Goal: Check status: Check status

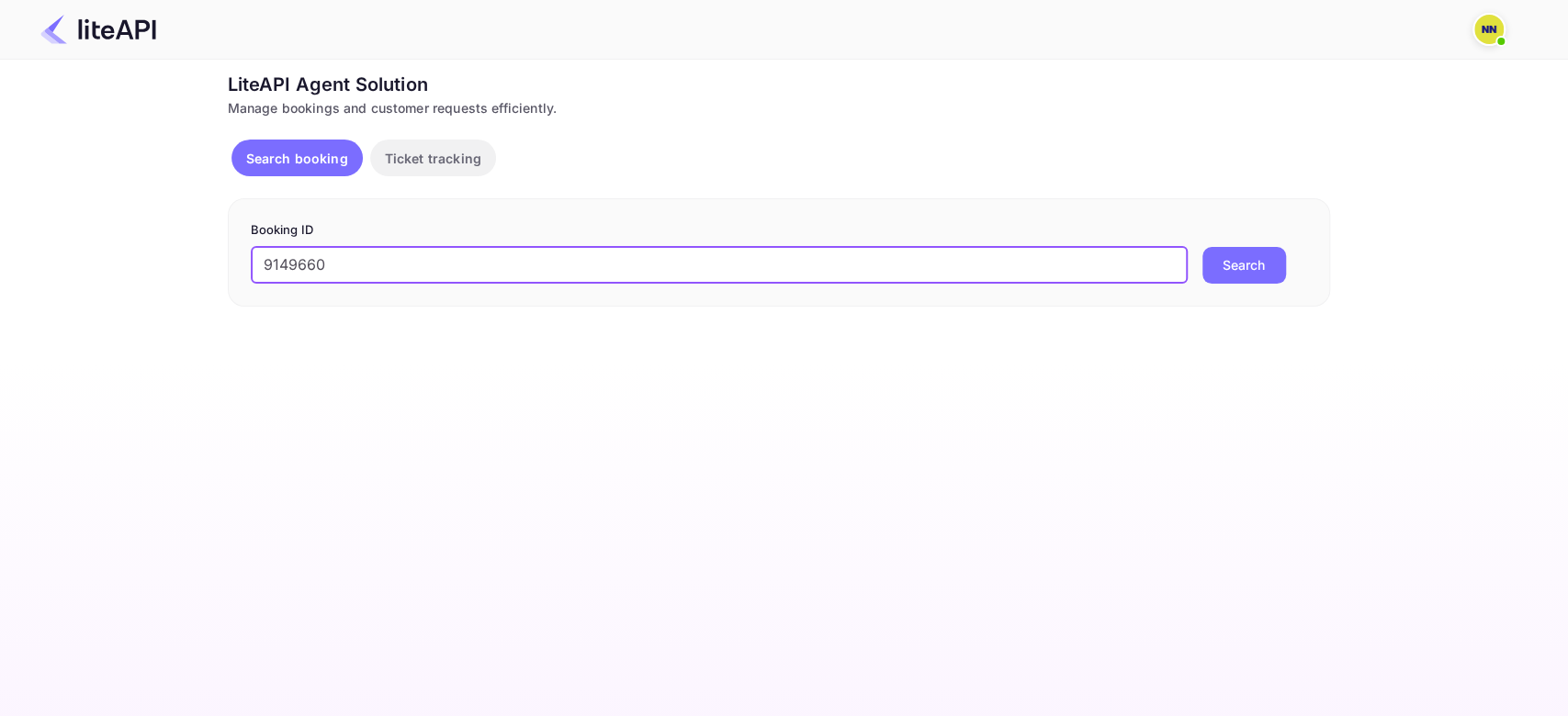
type input "9149660"
click at [1203, 247] on button "Search" at bounding box center [1244, 265] width 83 height 37
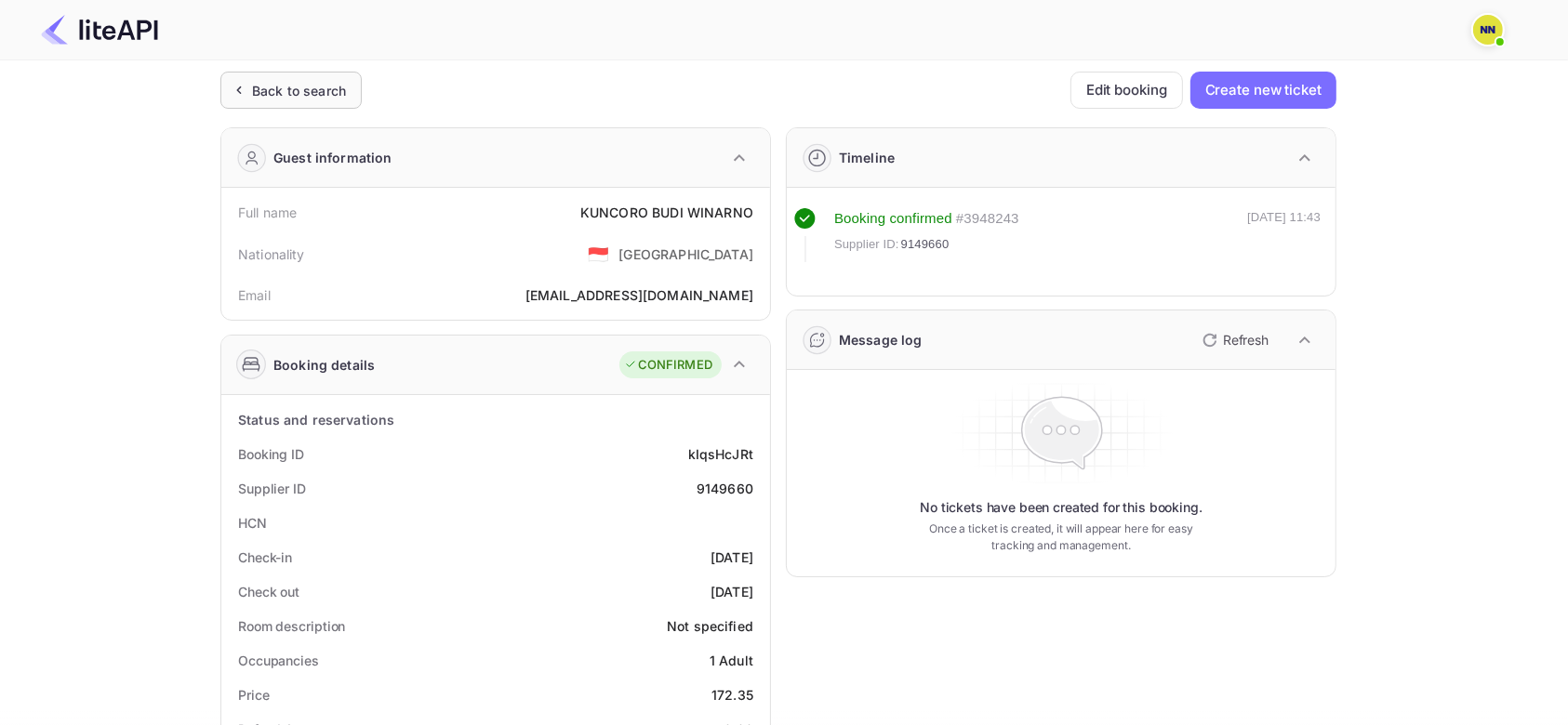
click at [334, 84] on div "Back to search" at bounding box center [299, 90] width 94 height 19
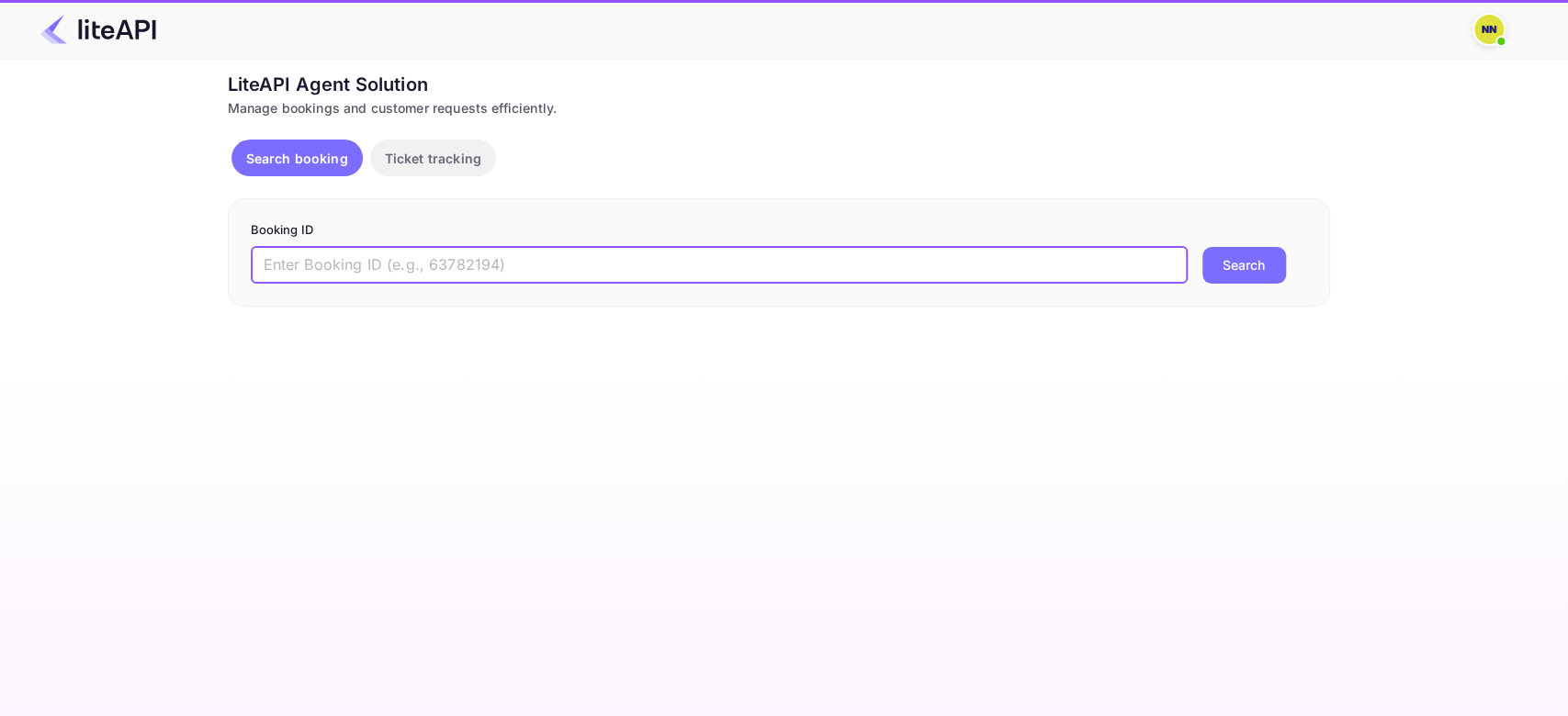
click at [315, 262] on input "text" at bounding box center [719, 265] width 937 height 37
paste input "9128049"
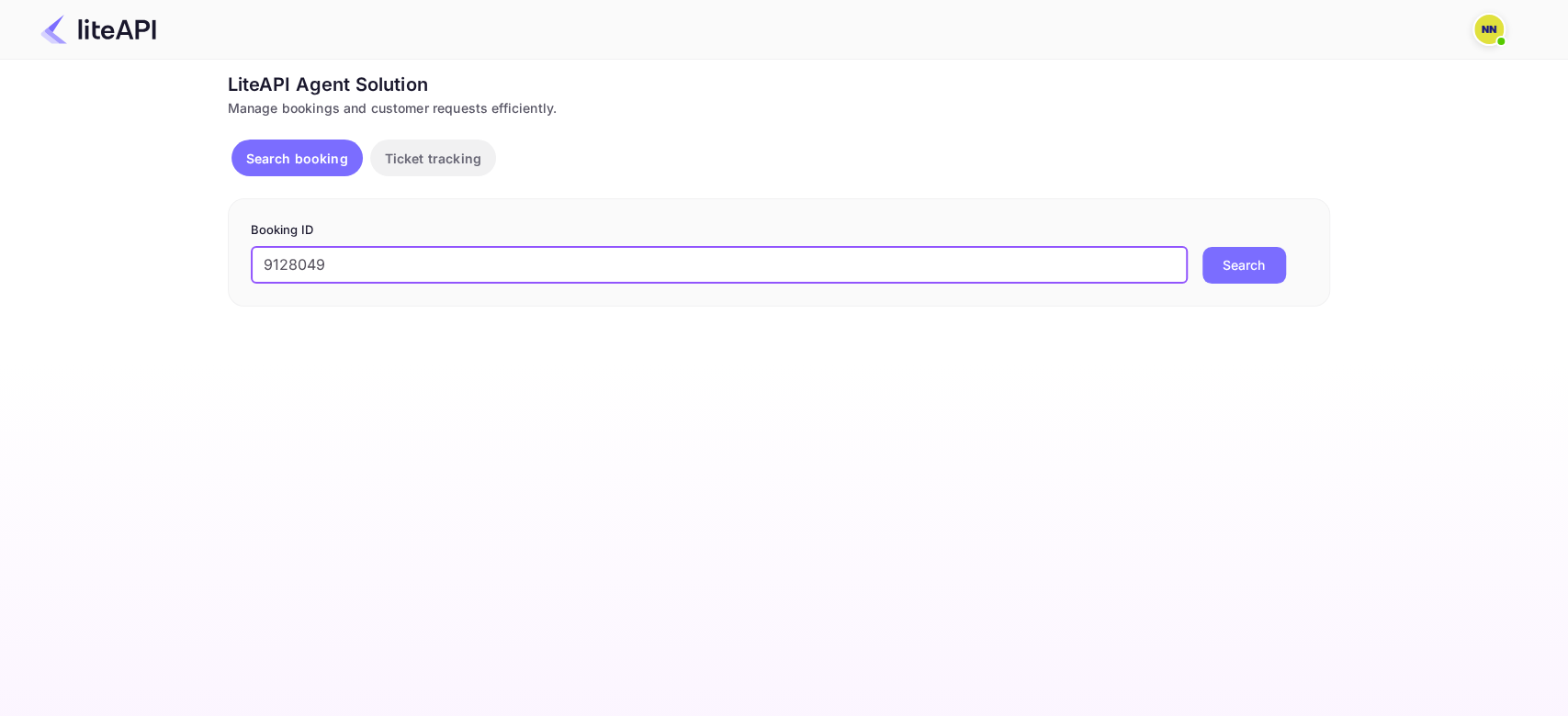
type input "9128049"
click at [1203, 247] on button "Search" at bounding box center [1244, 265] width 83 height 37
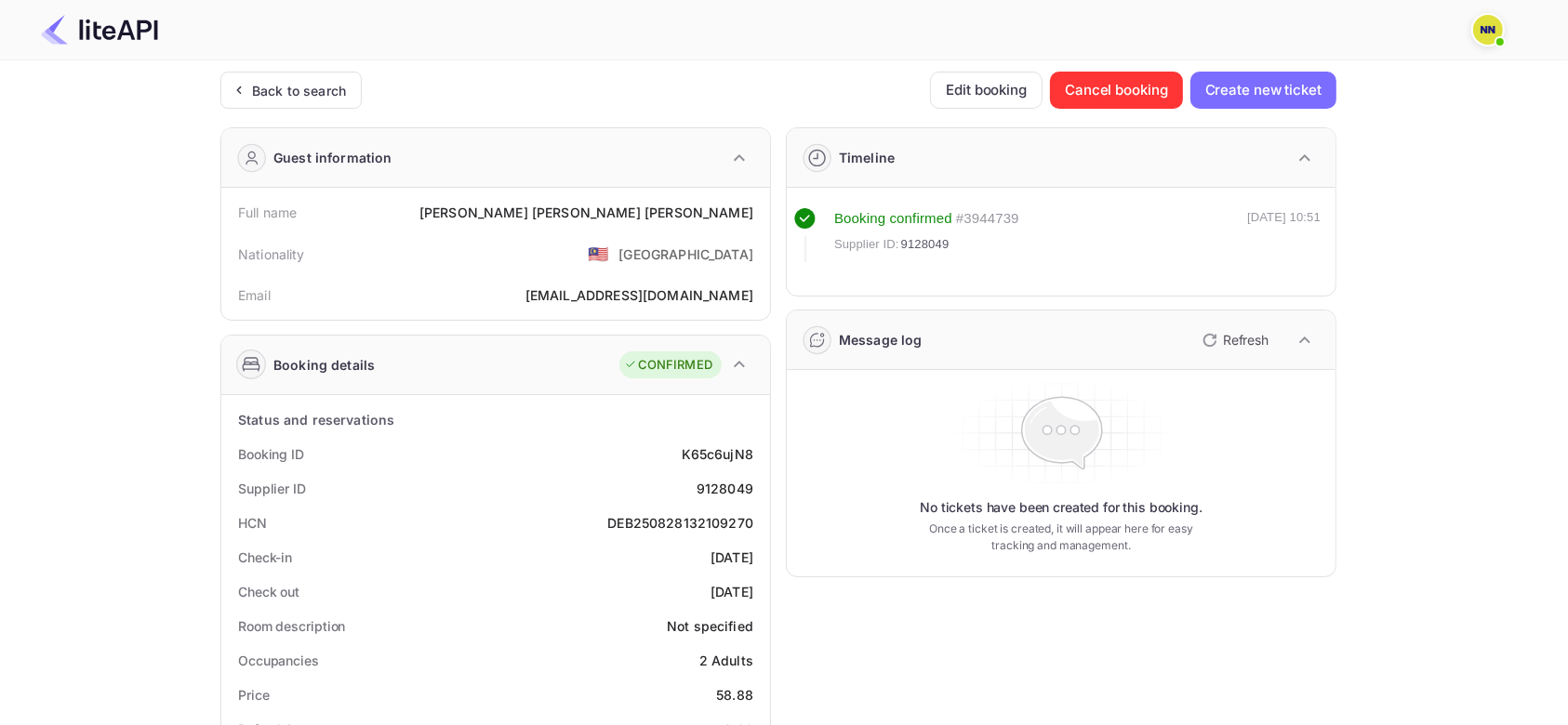
click at [697, 528] on div "DEB250828132109270" at bounding box center [680, 523] width 146 height 19
copy div "DEB250828132109270"
click at [312, 86] on div "Back to search" at bounding box center [299, 90] width 94 height 19
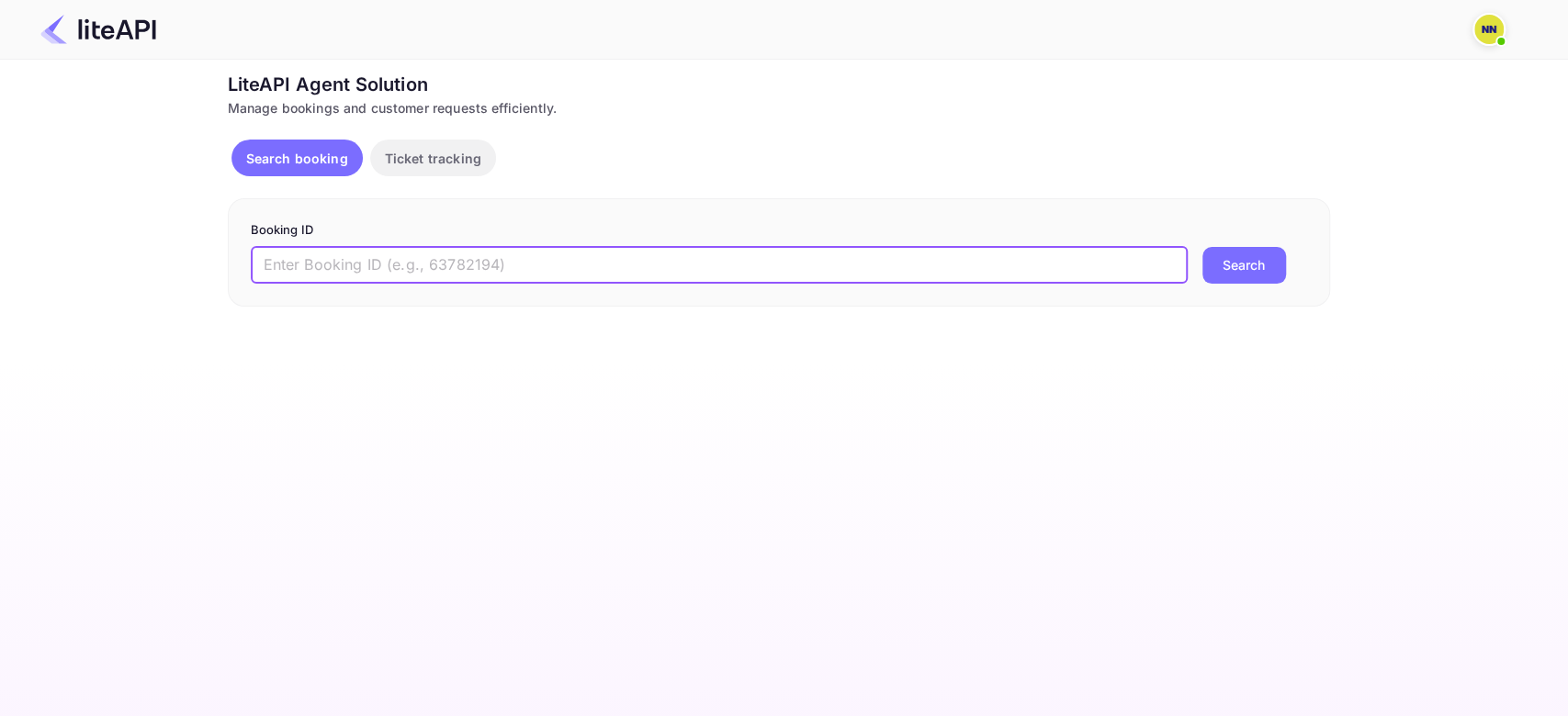
click at [318, 251] on input "text" at bounding box center [719, 265] width 937 height 37
paste input "8788349"
type input "8788349"
click at [1203, 247] on button "Search" at bounding box center [1244, 265] width 83 height 37
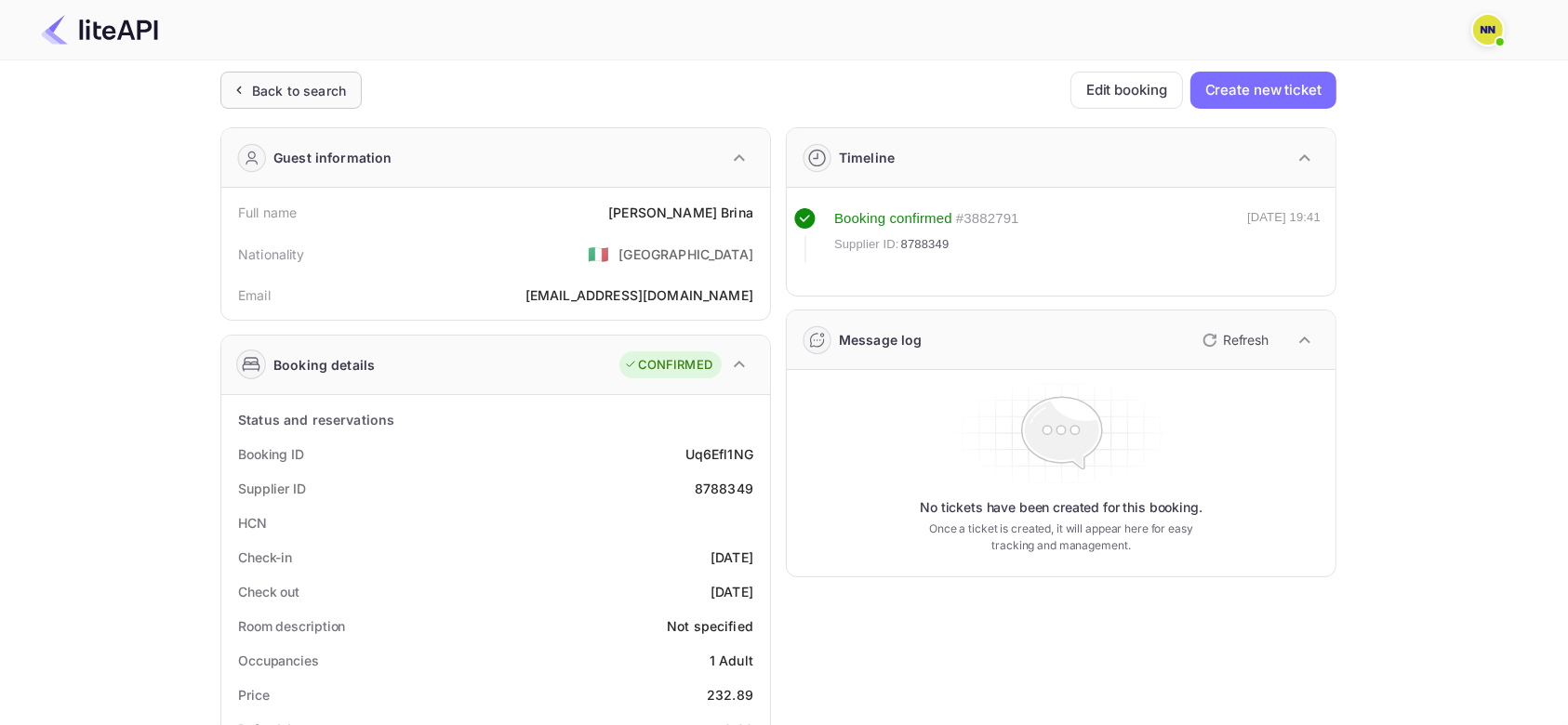
click at [268, 94] on div "Back to search" at bounding box center [299, 90] width 94 height 19
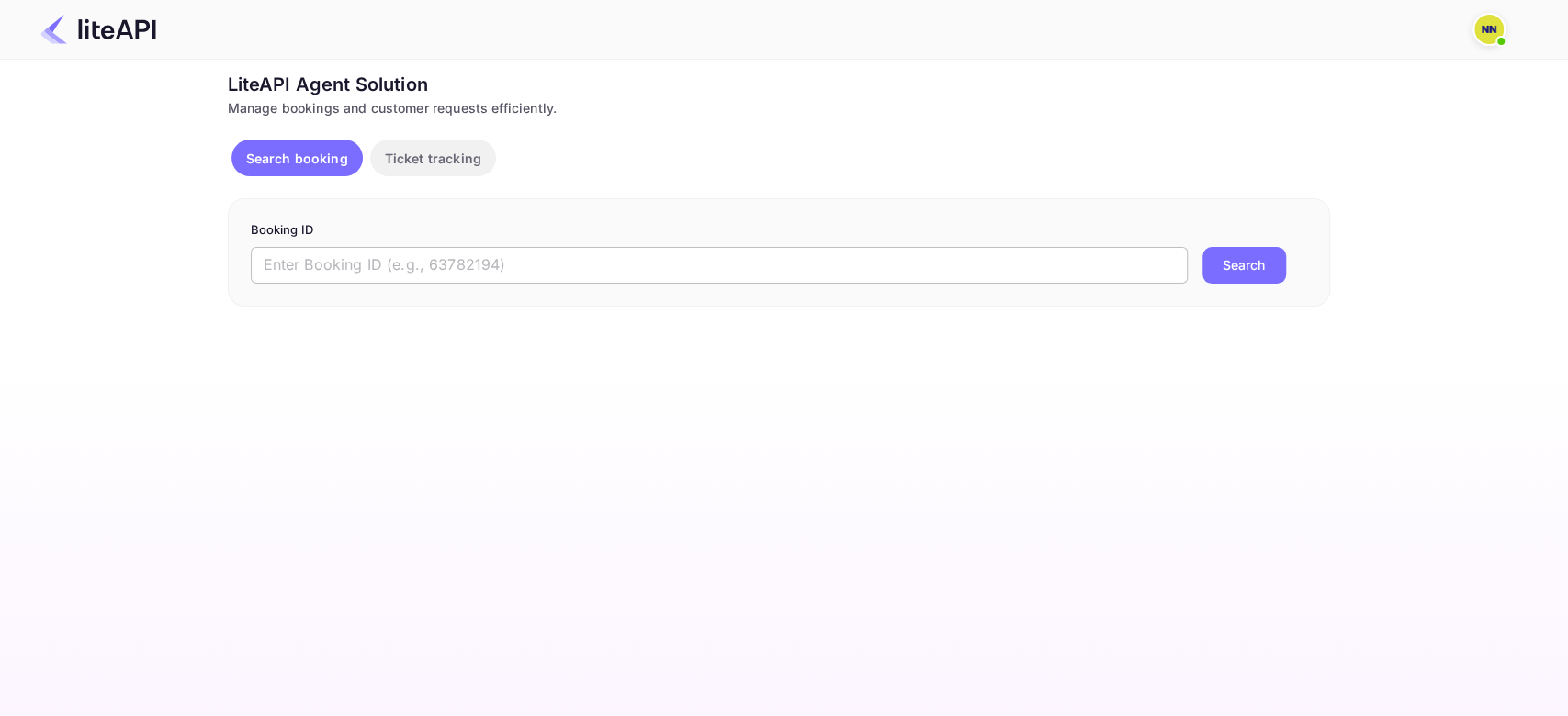
click at [365, 261] on input "text" at bounding box center [719, 265] width 937 height 37
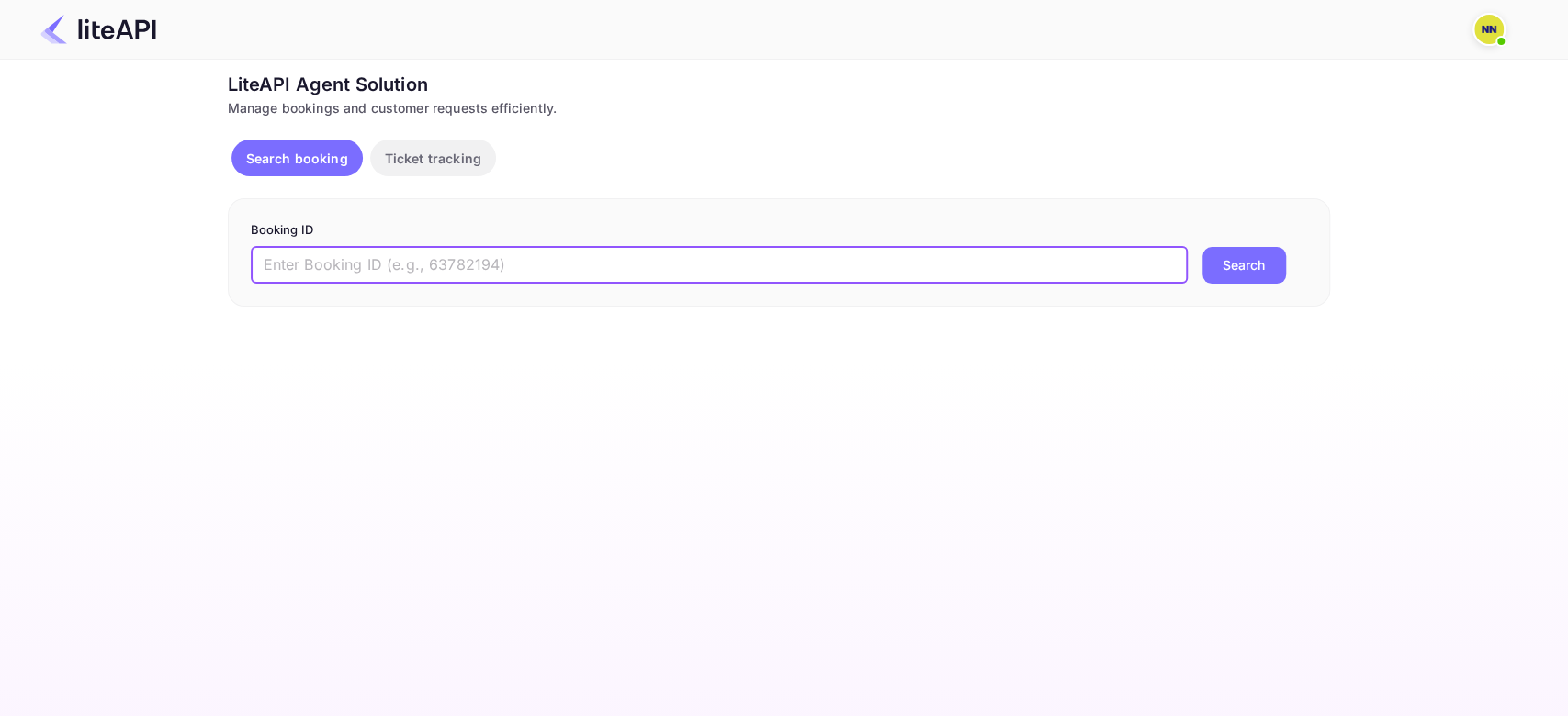
paste input "7299745"
click at [1203, 247] on button "Search" at bounding box center [1244, 265] width 83 height 37
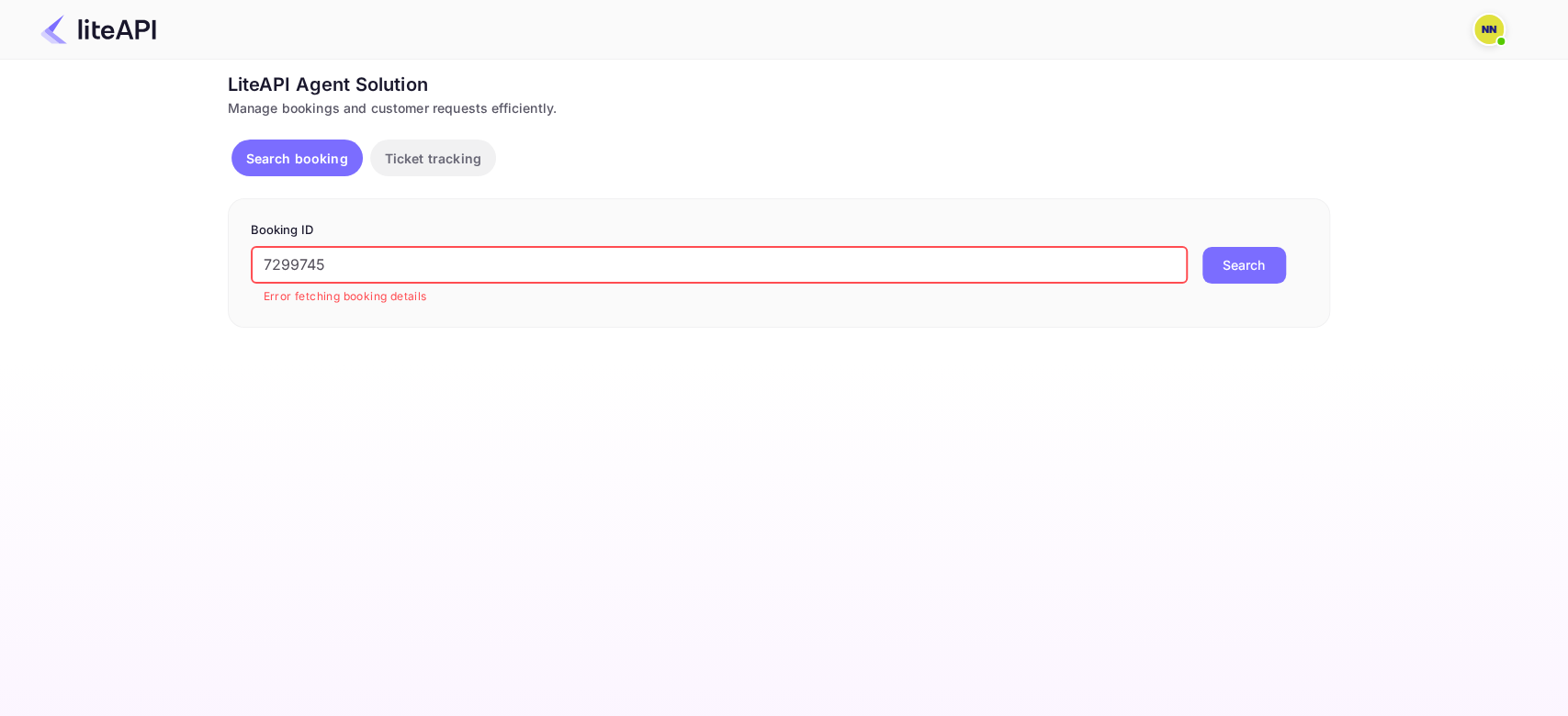
click at [294, 269] on input "7299745" at bounding box center [719, 265] width 937 height 37
paste input "6288441"
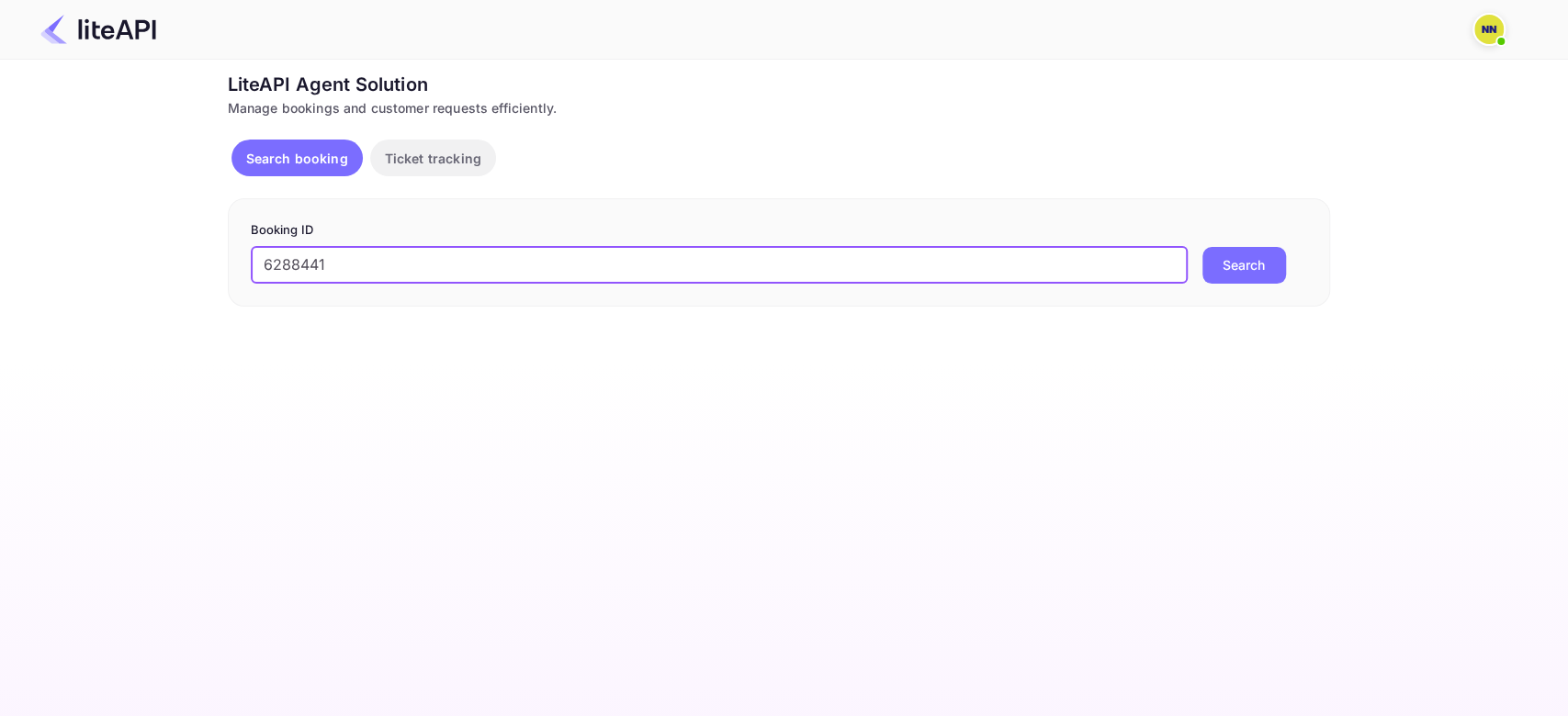
click at [1203, 247] on button "Search" at bounding box center [1244, 265] width 83 height 37
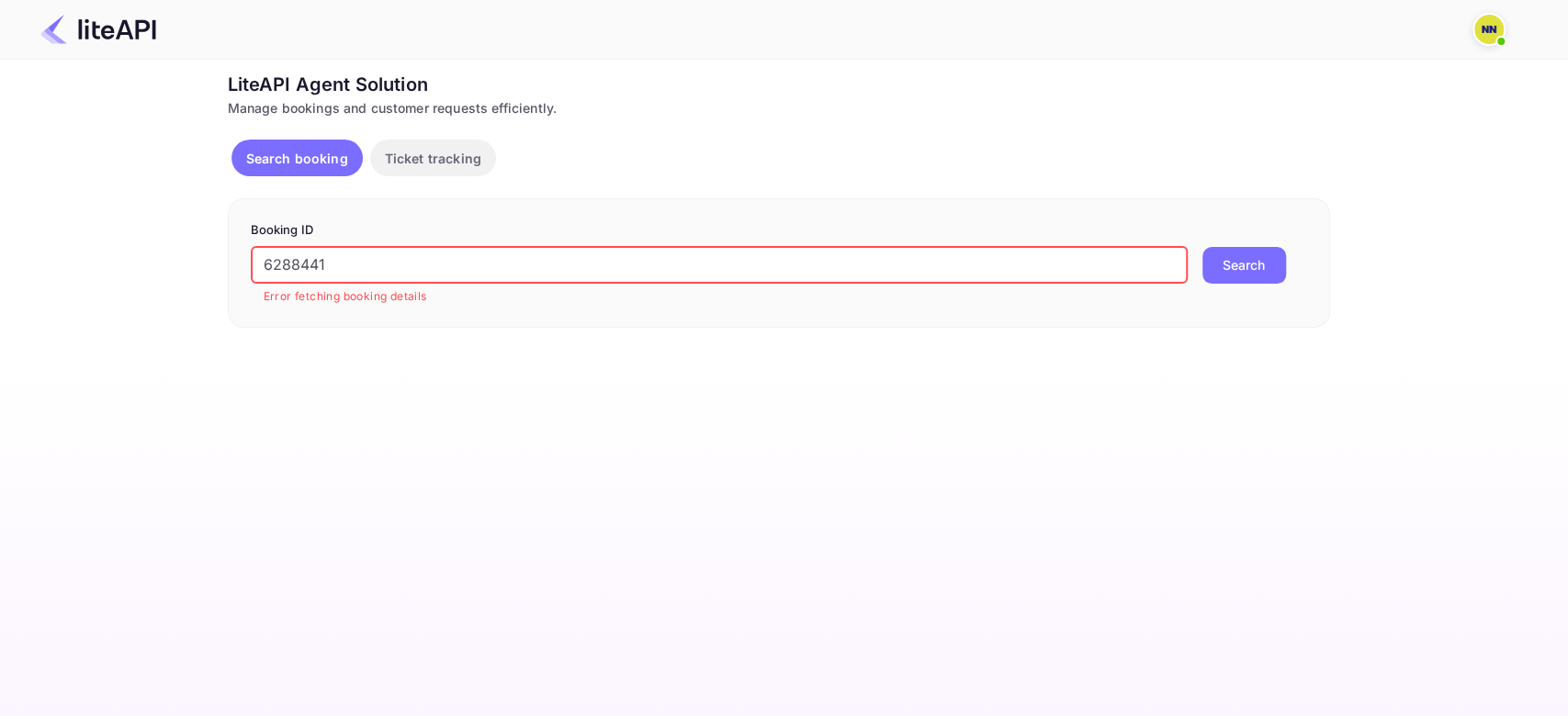
click at [306, 265] on input "6288441" at bounding box center [719, 265] width 937 height 37
paste input "9136979"
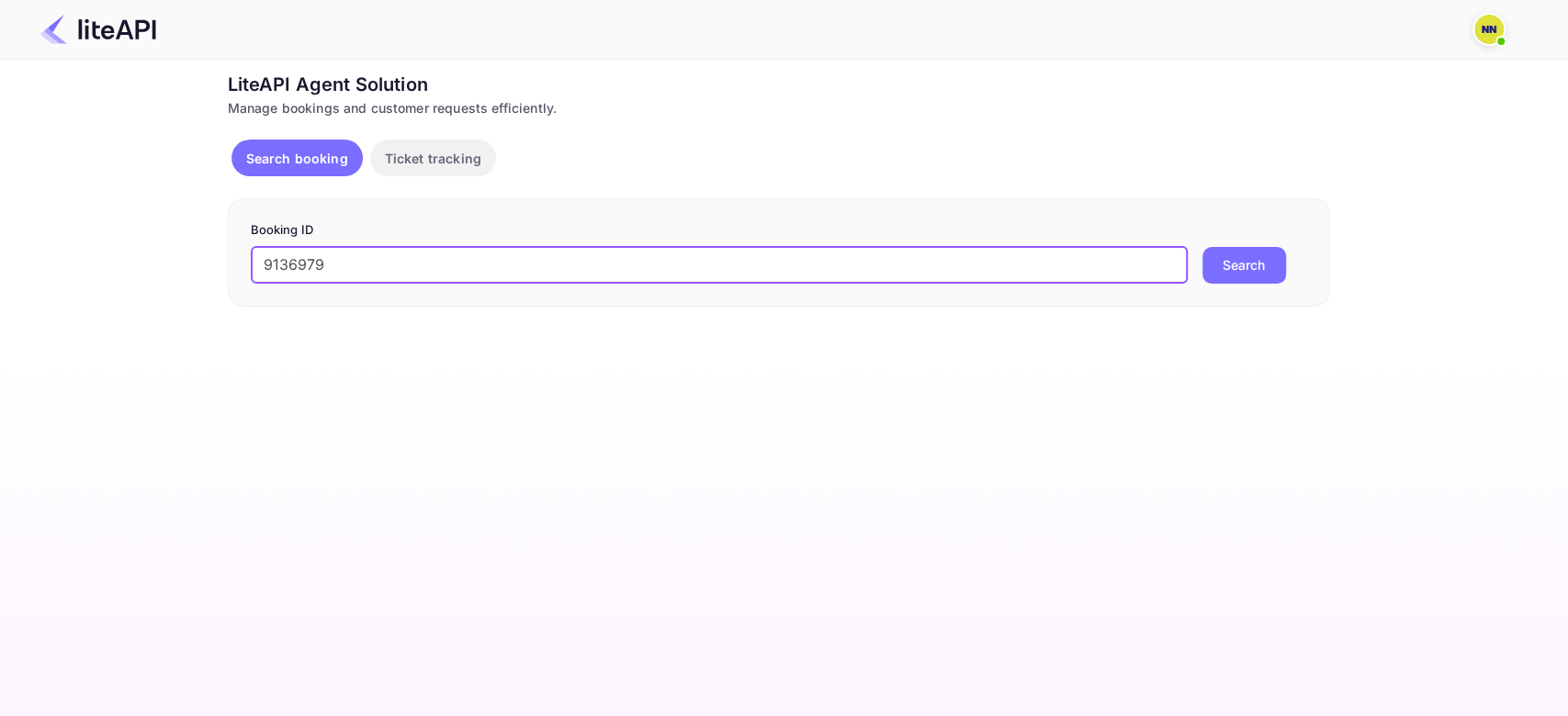
type input "9136979"
click at [1203, 247] on button "Search" at bounding box center [1244, 265] width 83 height 37
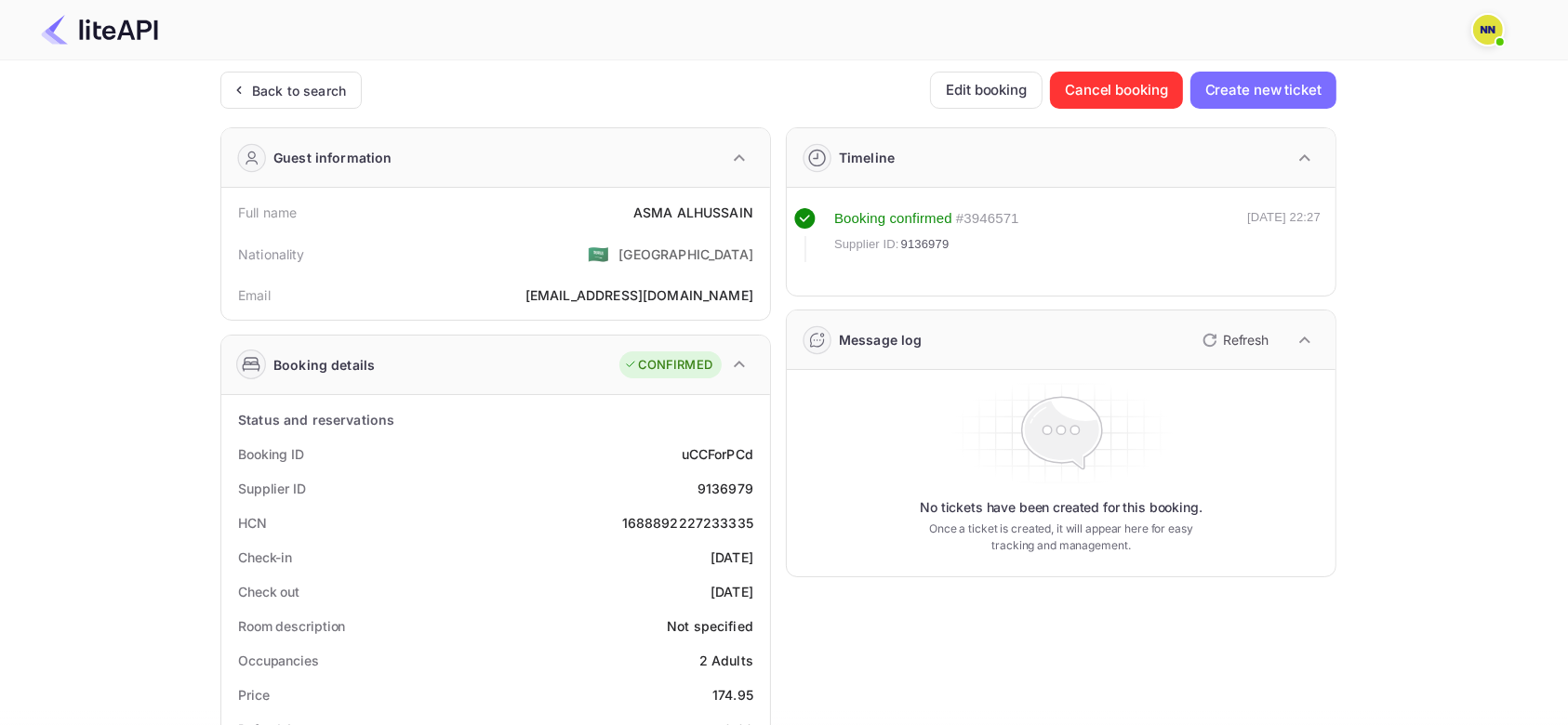
click at [706, 516] on div "1688892227233335" at bounding box center [688, 523] width 131 height 19
copy div "1688892227233335"
